Goal: Task Accomplishment & Management: Manage account settings

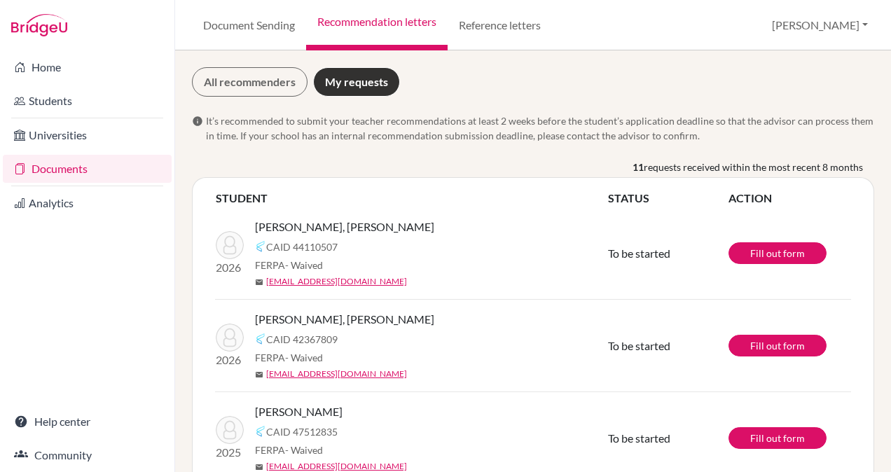
click at [81, 160] on link "Documents" at bounding box center [87, 169] width 169 height 28
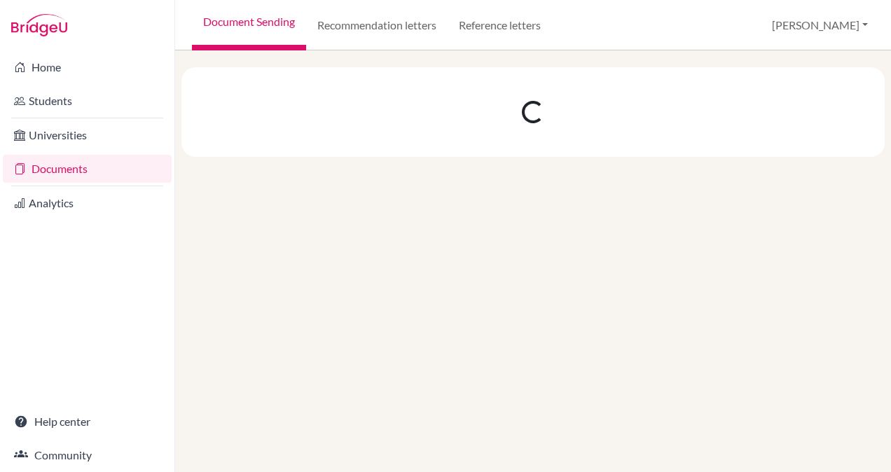
click at [421, 304] on div at bounding box center [533, 261] width 716 height 422
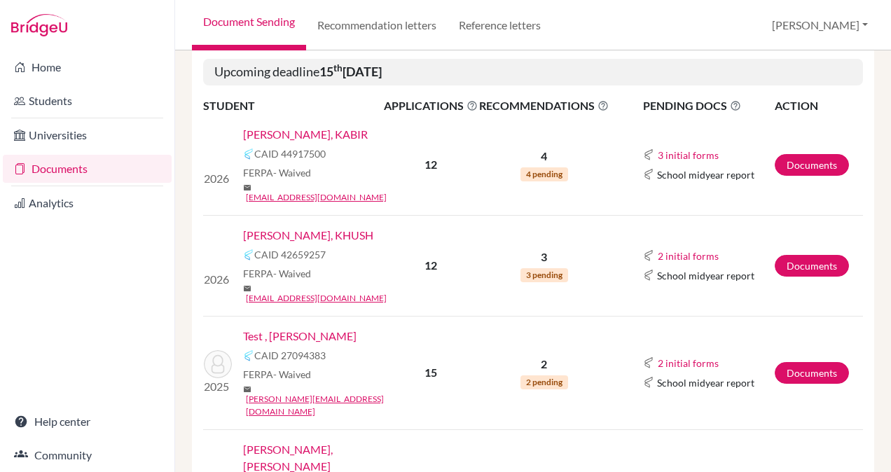
scroll to position [185, 0]
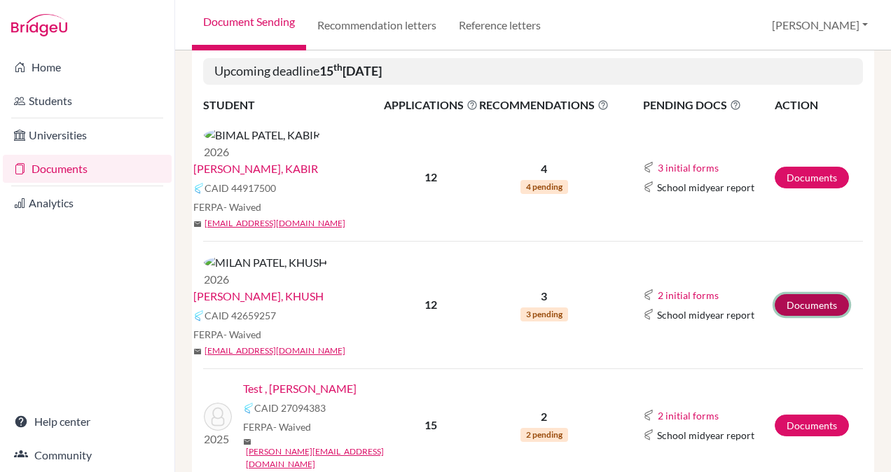
click at [797, 294] on link "Documents" at bounding box center [812, 305] width 74 height 22
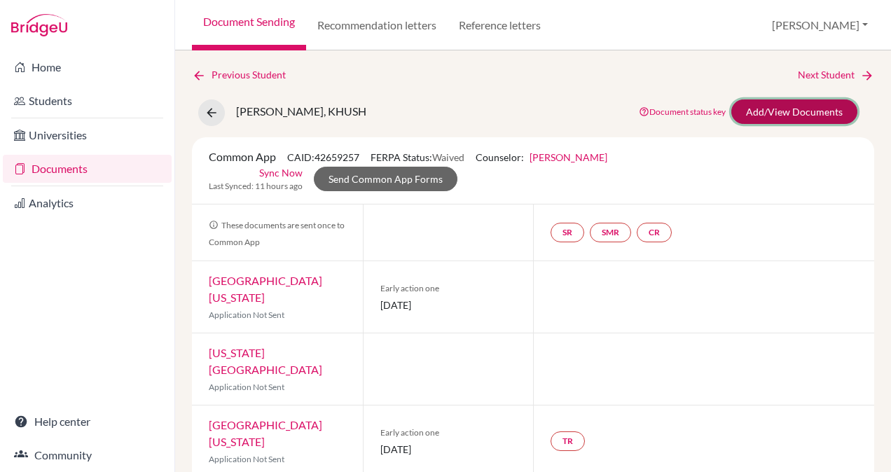
click at [769, 112] on link "Add/View Documents" at bounding box center [794, 111] width 126 height 25
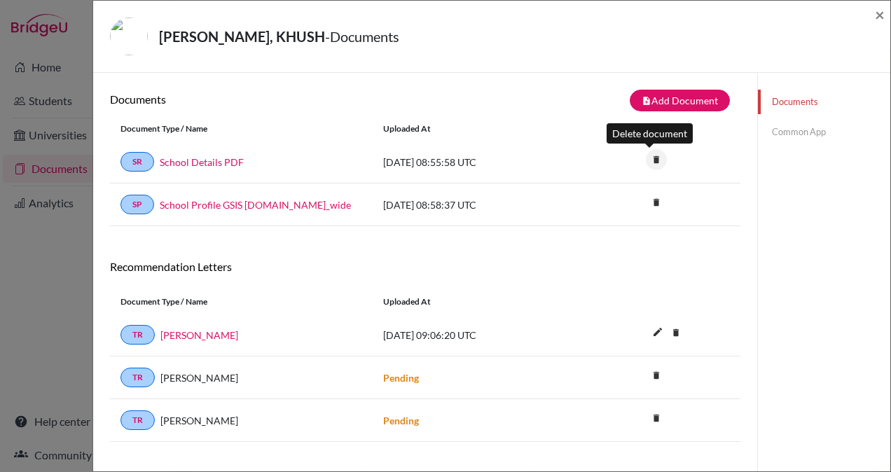
click at [651, 158] on icon "delete" at bounding box center [656, 159] width 21 height 21
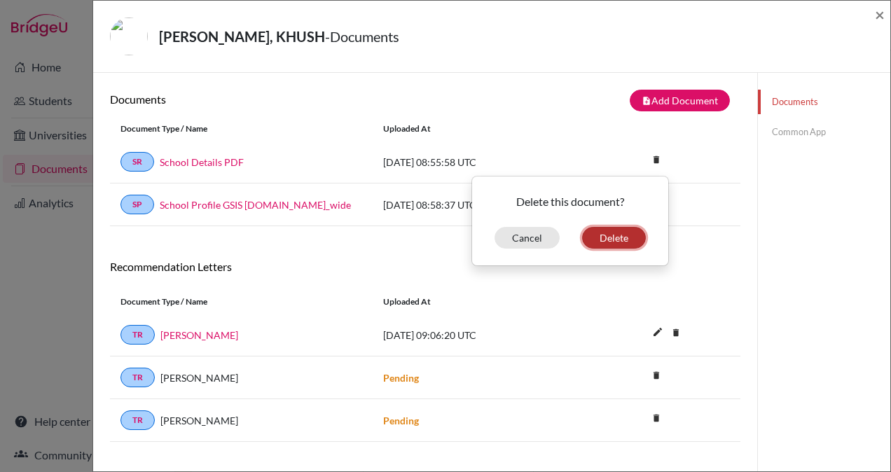
click at [605, 231] on button "Delete" at bounding box center [614, 238] width 64 height 22
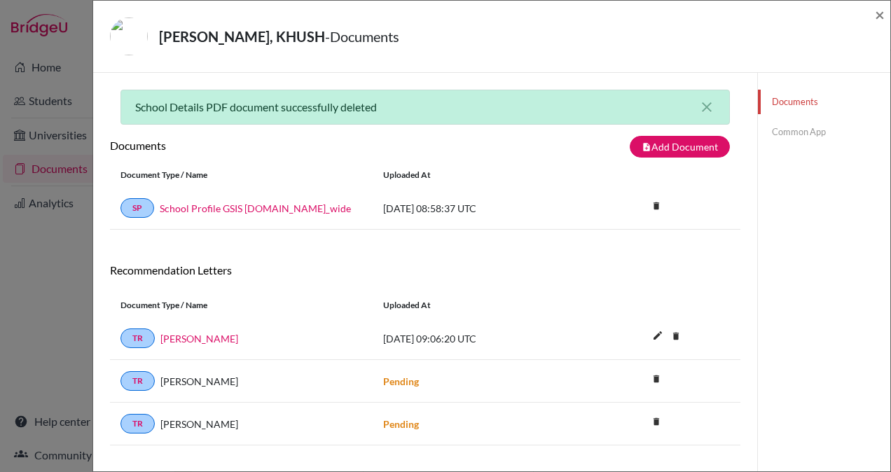
click at [797, 134] on link "Common App" at bounding box center [824, 132] width 132 height 25
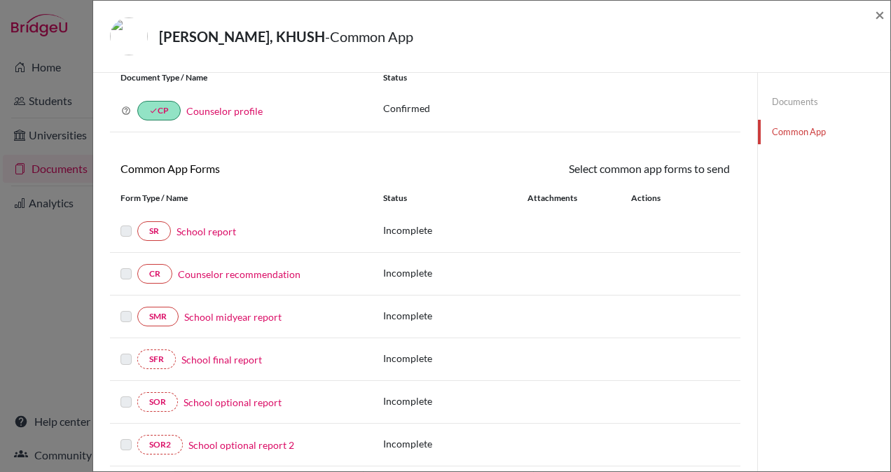
scroll to position [34, 0]
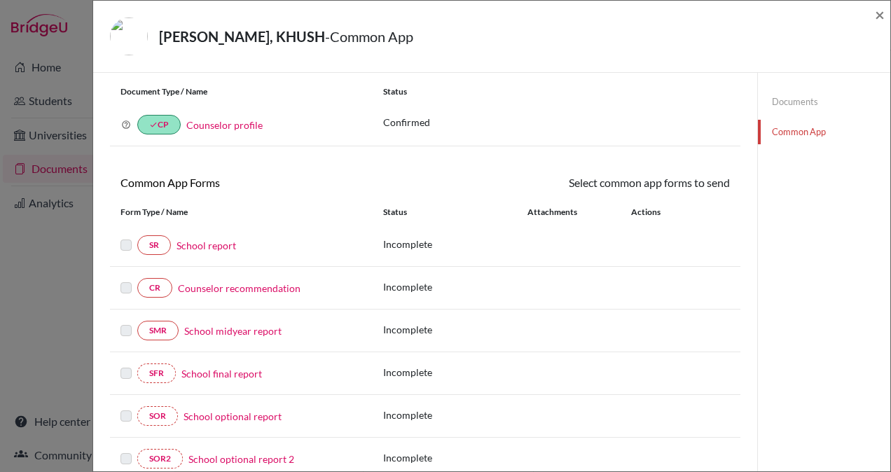
click at [219, 248] on link "School report" at bounding box center [206, 245] width 60 height 15
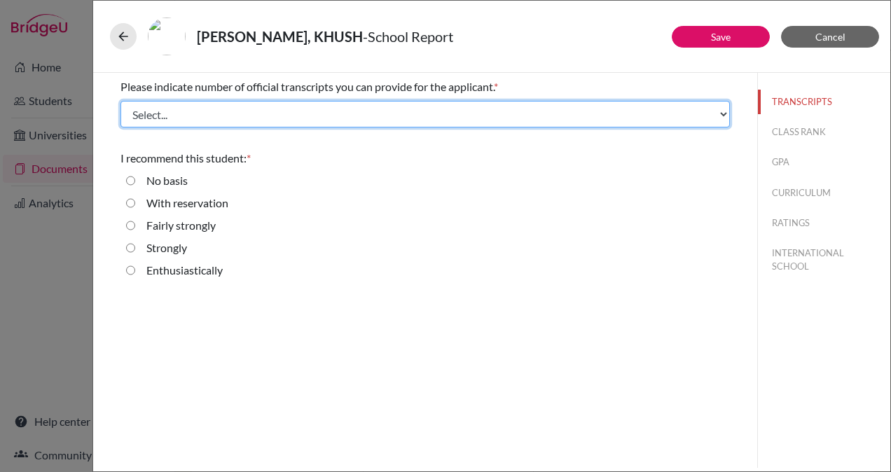
click at [546, 116] on select "Select... 1 2 3 4" at bounding box center [424, 114] width 609 height 27
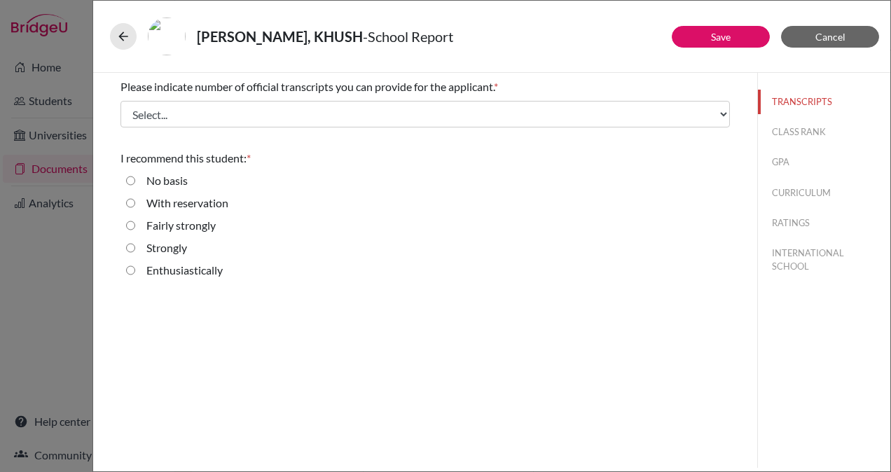
click at [572, 62] on div "MILAN PATEL, KHUSH - School Report" at bounding box center [492, 36] width 786 height 60
click at [866, 40] on button "Cancel" at bounding box center [830, 37] width 98 height 22
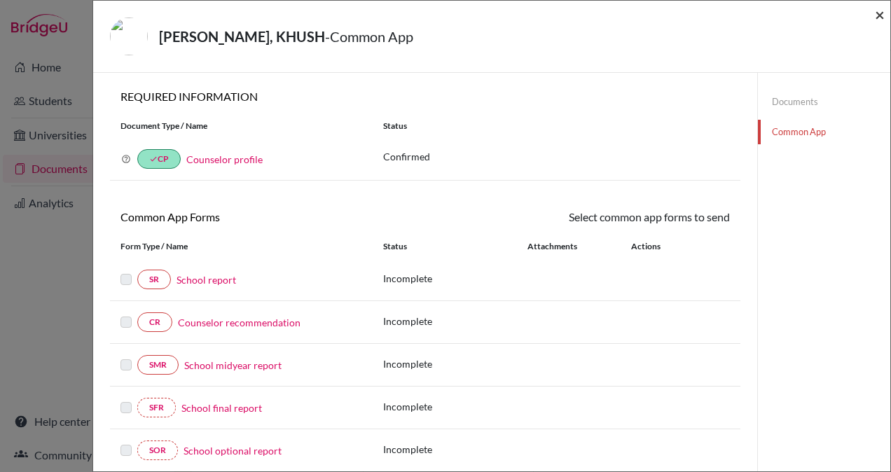
click at [879, 16] on span "×" at bounding box center [880, 14] width 10 height 20
